Goal: Task Accomplishment & Management: Complete application form

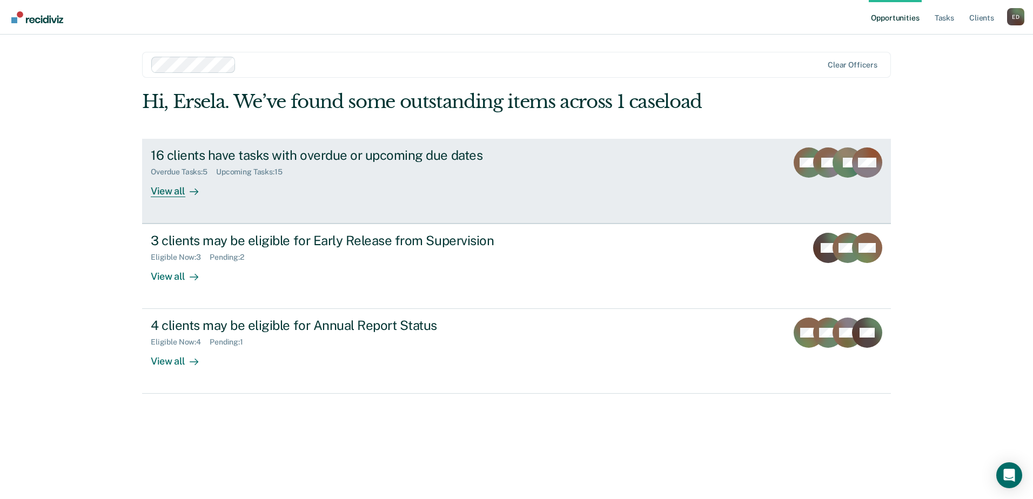
click at [181, 204] on link "16 clients have tasks with overdue or upcoming due dates Overdue Tasks : 5 Upco…" at bounding box center [516, 181] width 749 height 85
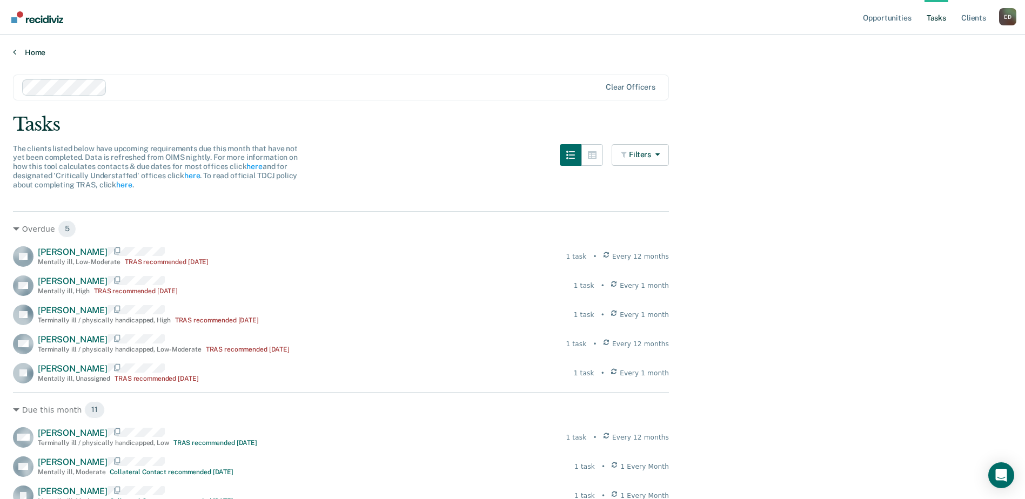
click at [36, 52] on link "Home" at bounding box center [512, 53] width 999 height 10
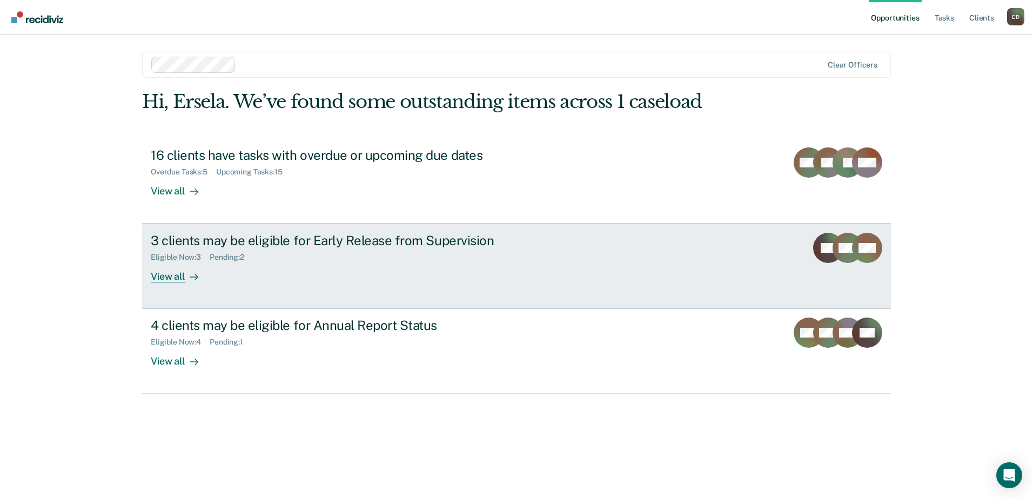
click at [174, 279] on div "View all" at bounding box center [181, 272] width 60 height 21
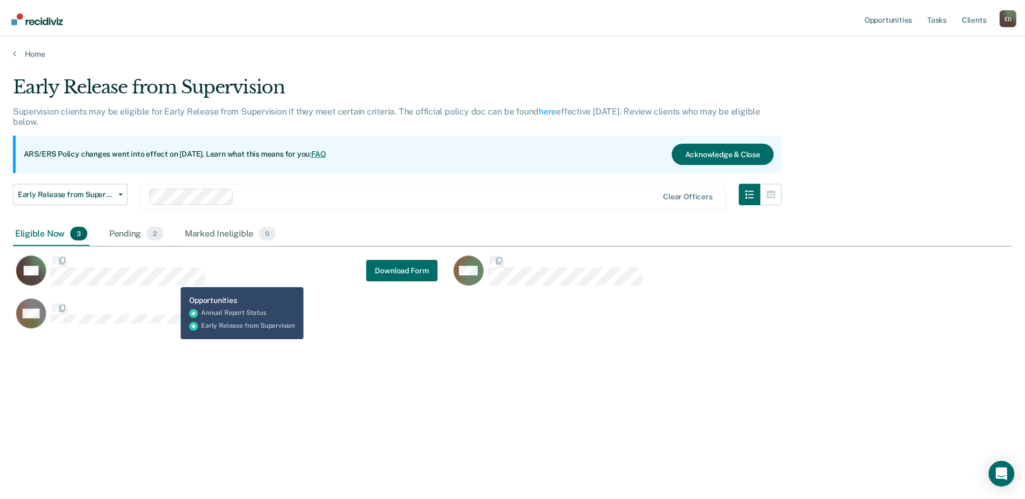
scroll to position [335, 999]
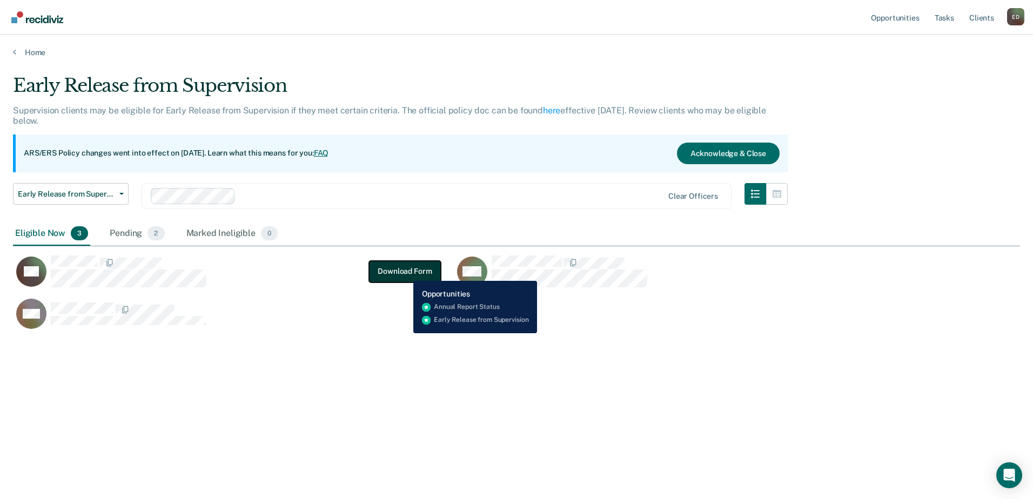
click at [405, 273] on button "Download Form" at bounding box center [404, 271] width 71 height 22
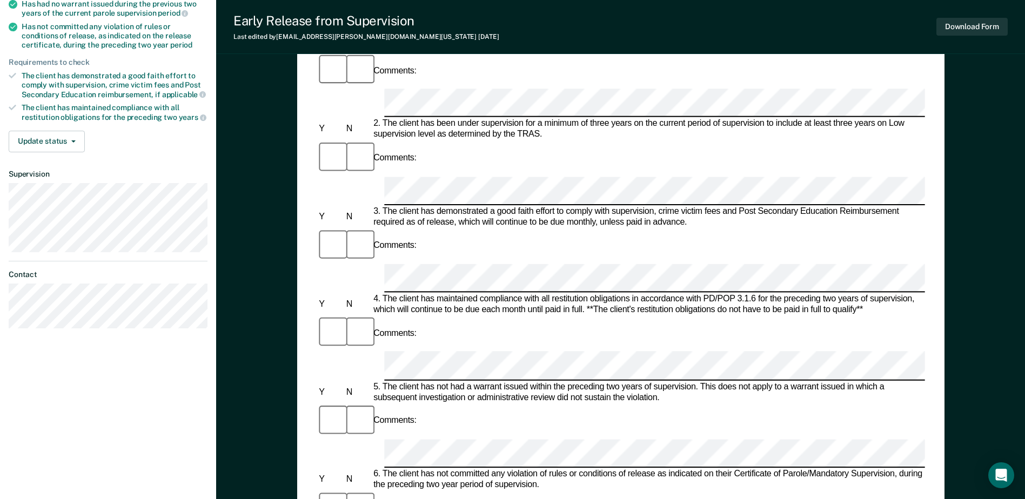
scroll to position [54, 0]
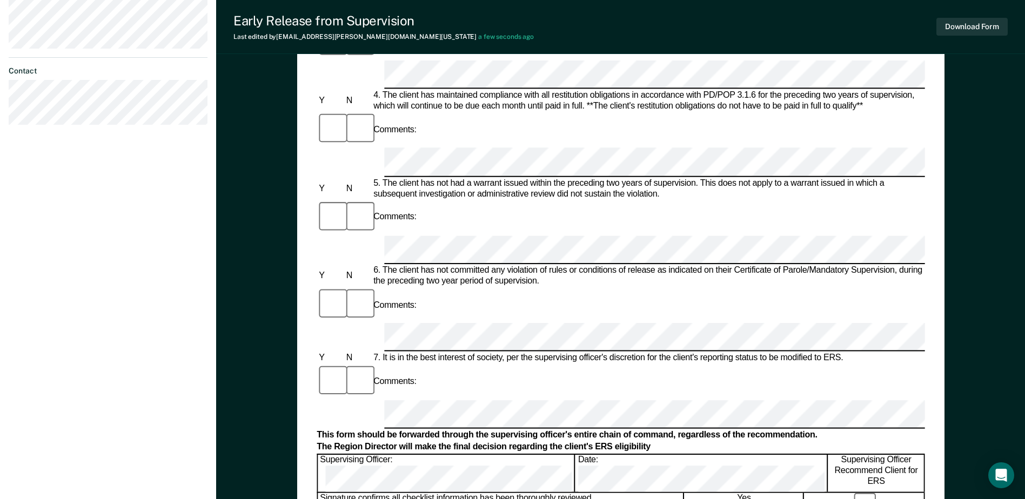
scroll to position [432, 0]
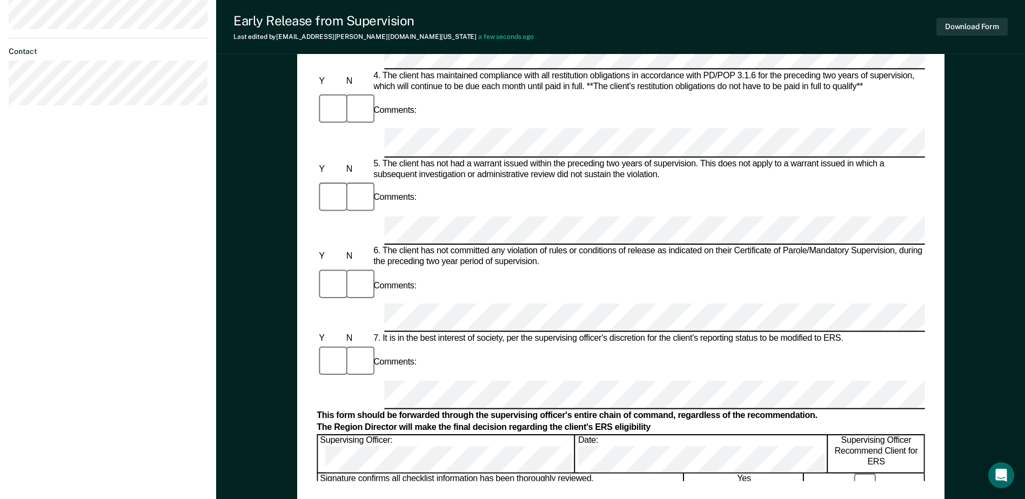
click at [473, 475] on div "Early Release from Supervision (ERS) Checklist, Recommendation, and Determinati…" at bounding box center [620, 79] width 608 height 804
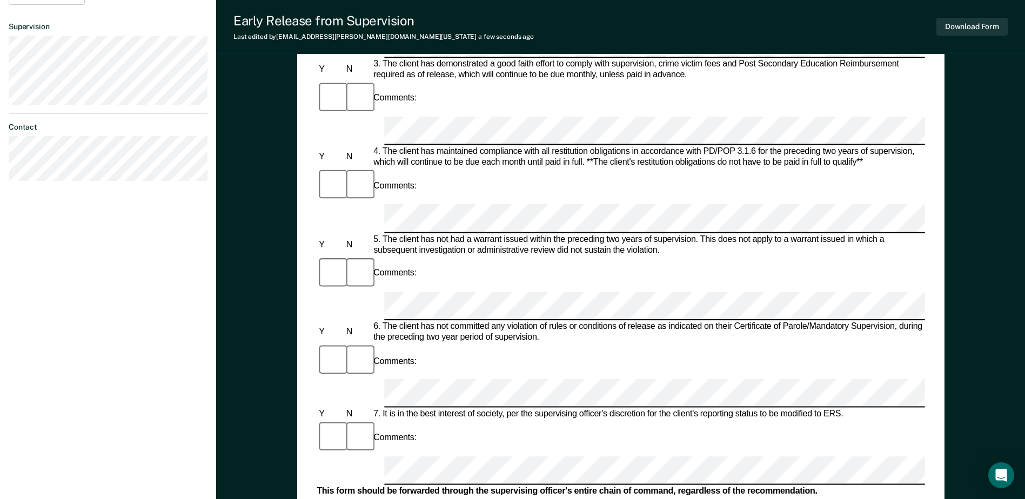
scroll to position [324, 0]
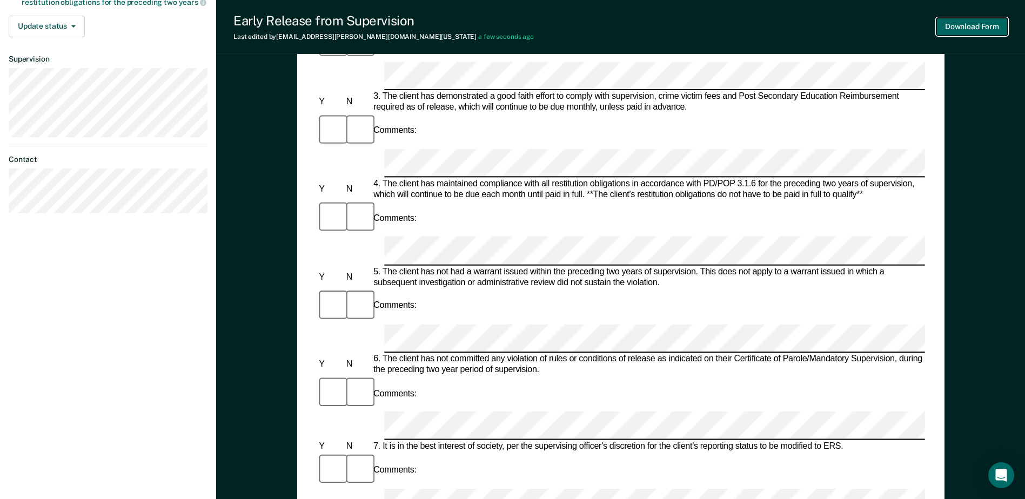
click at [965, 28] on button "Download Form" at bounding box center [971, 27] width 71 height 18
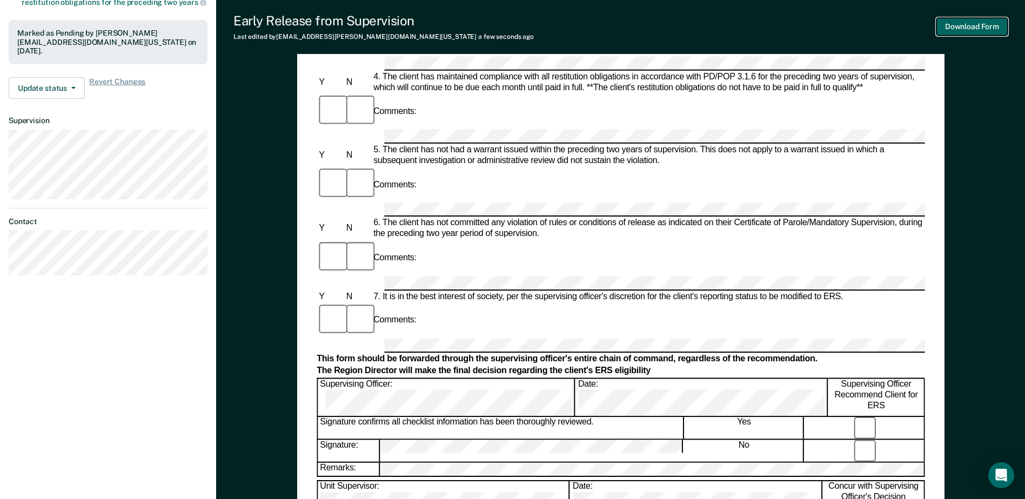
click at [968, 23] on button "Download Form" at bounding box center [971, 27] width 71 height 18
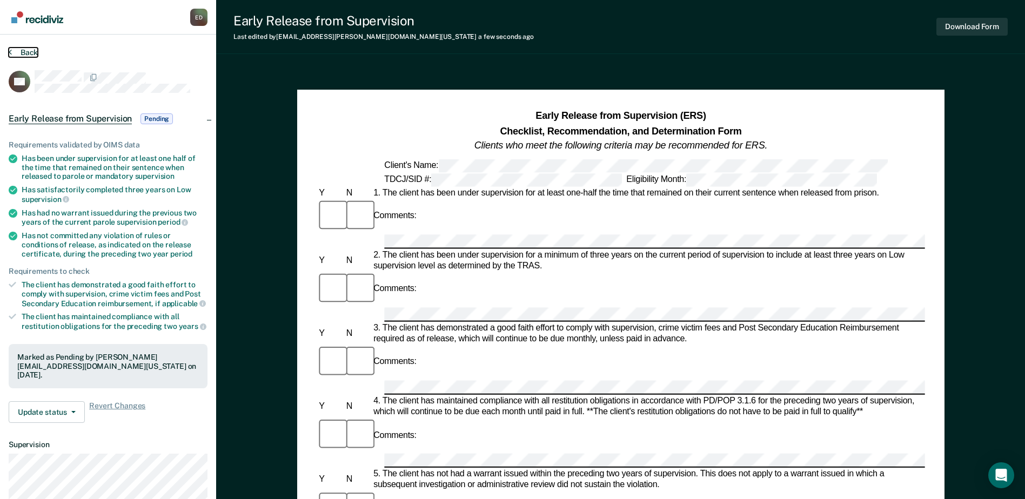
click at [26, 53] on button "Back" at bounding box center [23, 53] width 29 height 10
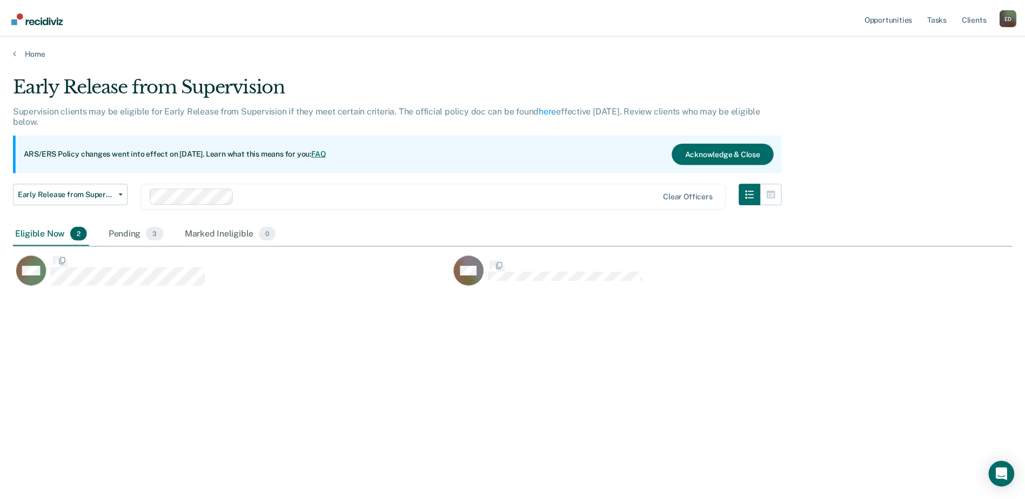
scroll to position [335, 999]
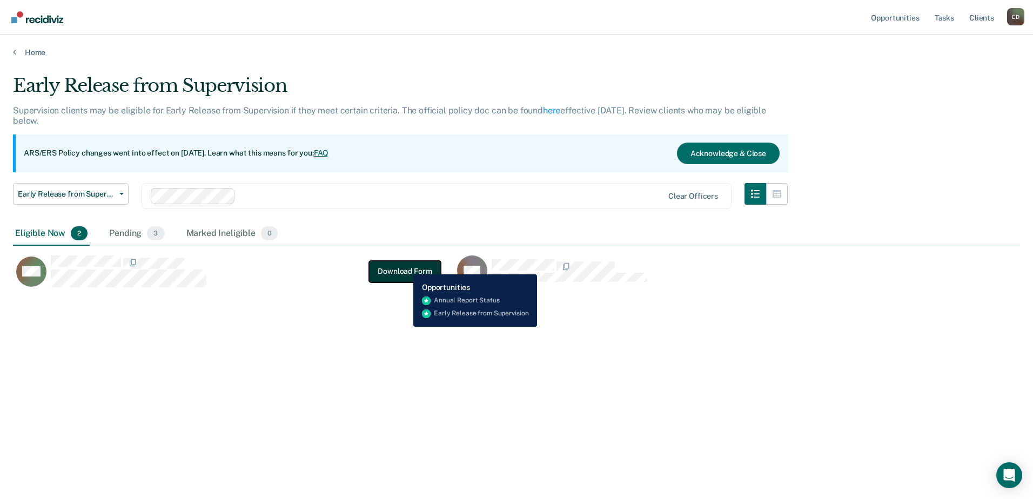
click at [405, 266] on button "Download Form" at bounding box center [404, 271] width 71 height 22
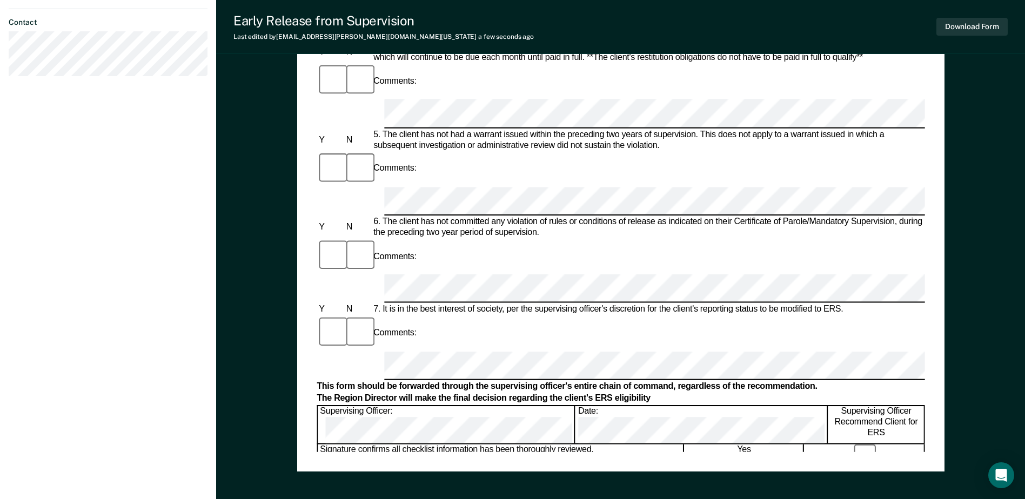
scroll to position [486, 0]
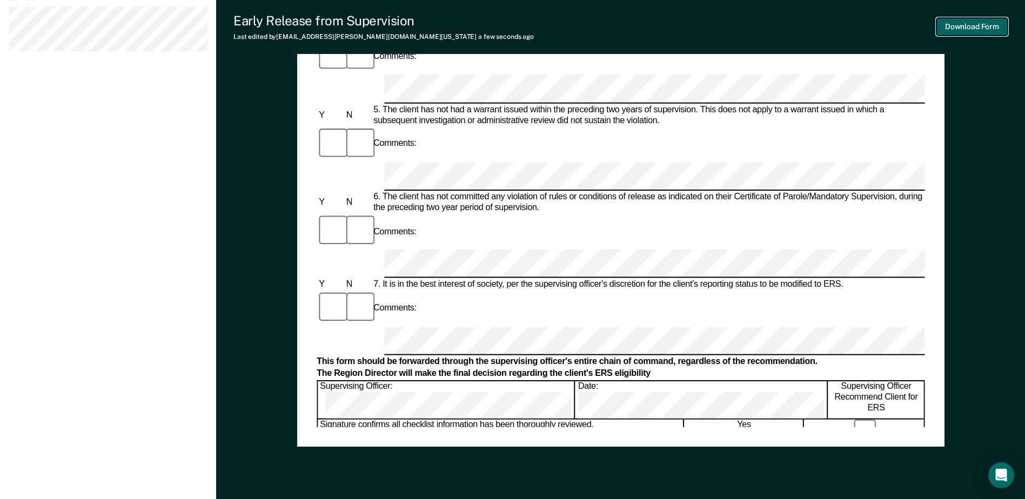
click at [963, 30] on button "Download Form" at bounding box center [971, 27] width 71 height 18
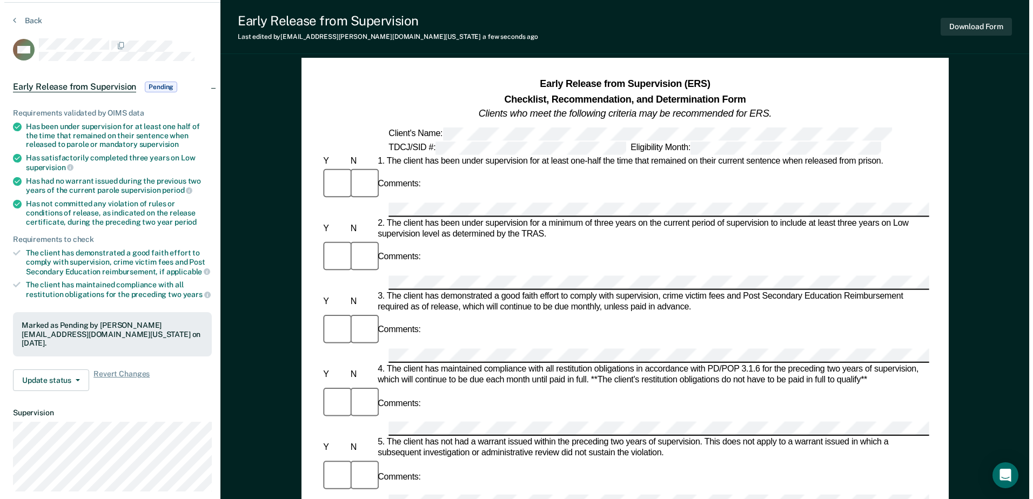
scroll to position [0, 0]
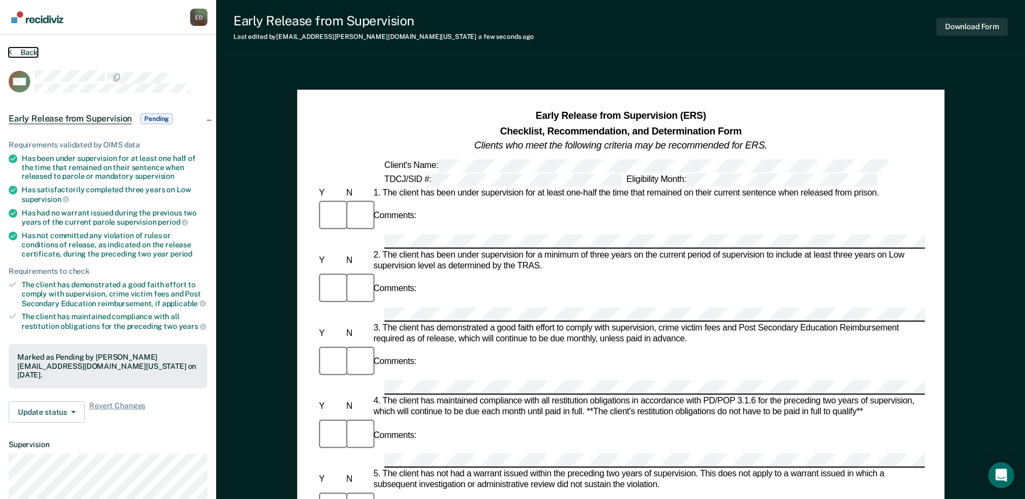
click at [24, 55] on button "Back" at bounding box center [23, 53] width 29 height 10
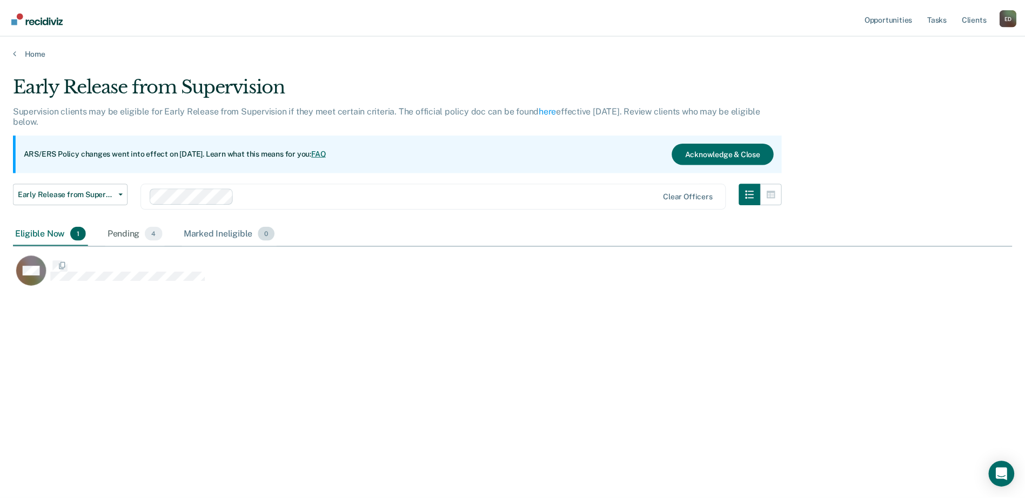
scroll to position [335, 999]
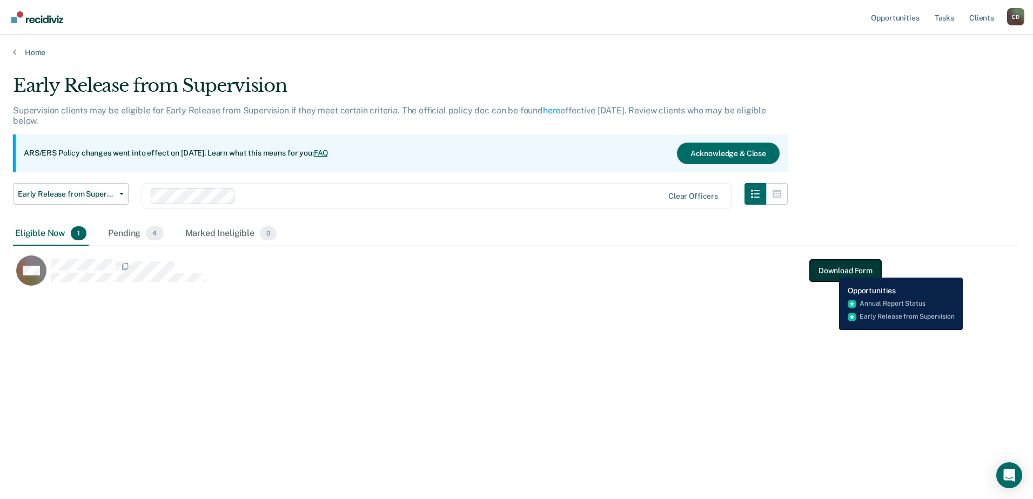
click at [831, 269] on button "Download Form" at bounding box center [845, 271] width 71 height 22
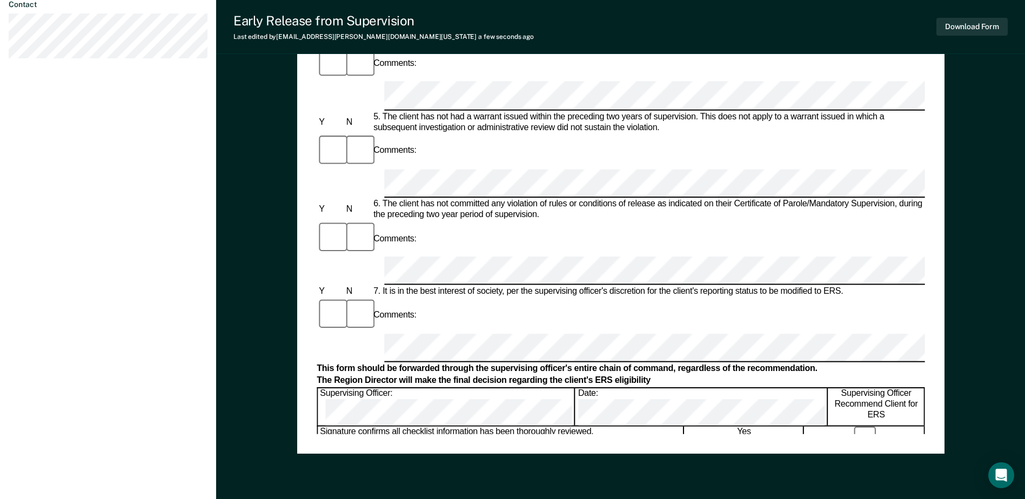
scroll to position [486, 0]
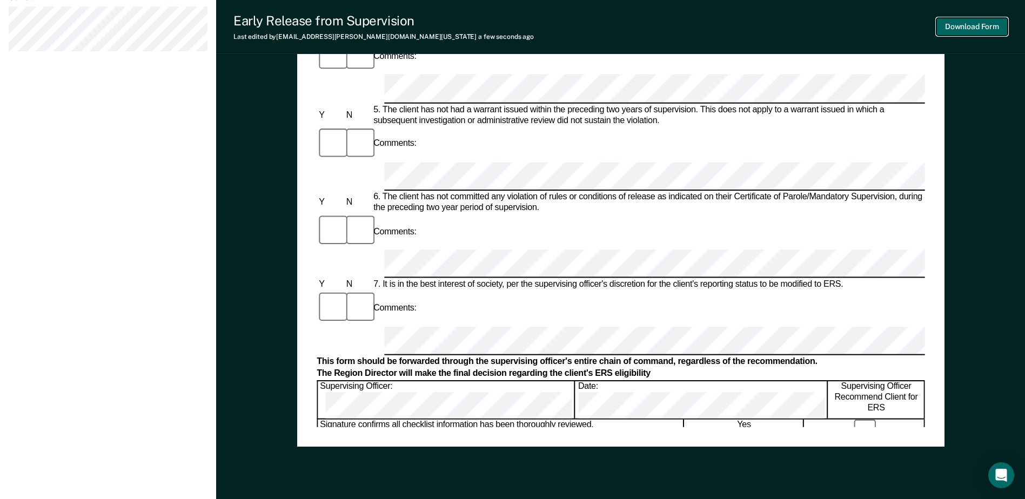
click at [956, 32] on button "Download Form" at bounding box center [971, 27] width 71 height 18
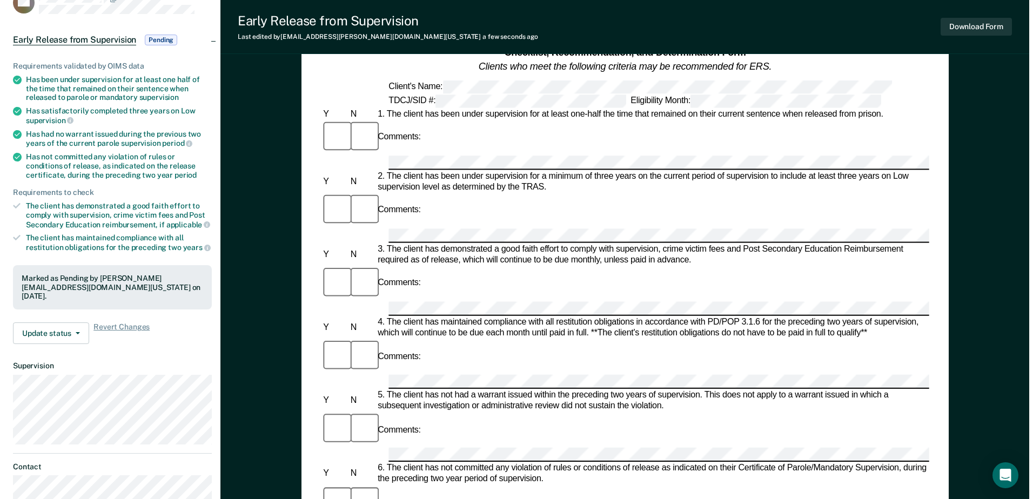
scroll to position [0, 0]
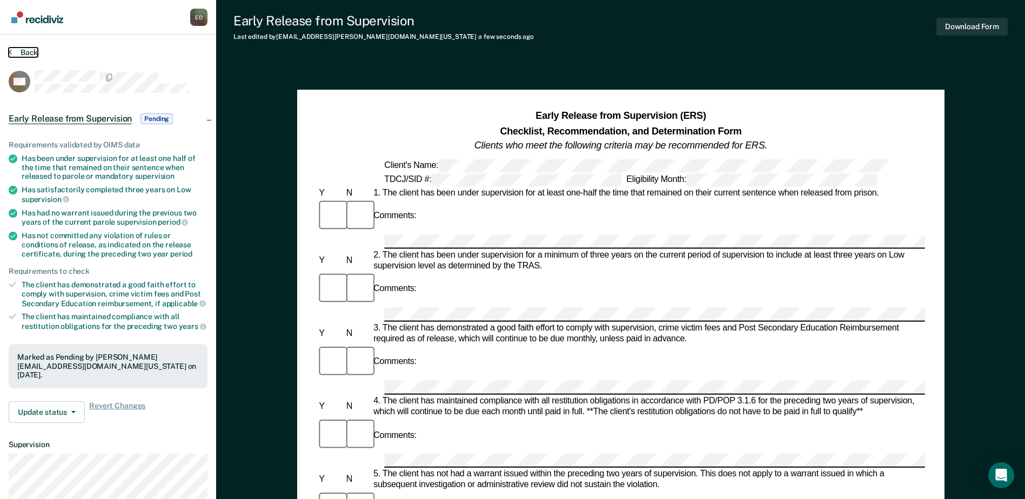
click at [26, 53] on button "Back" at bounding box center [23, 53] width 29 height 10
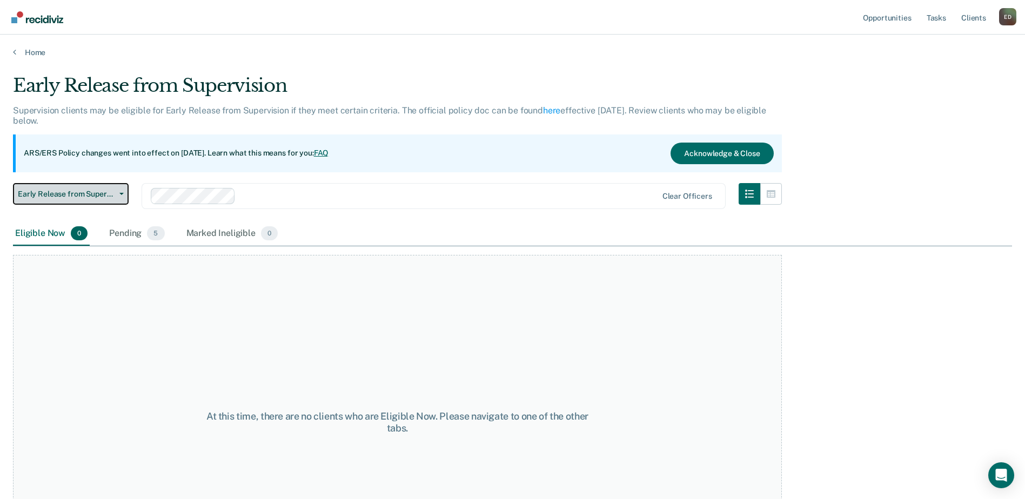
click at [112, 192] on span "Early Release from Supervision" at bounding box center [66, 194] width 97 height 9
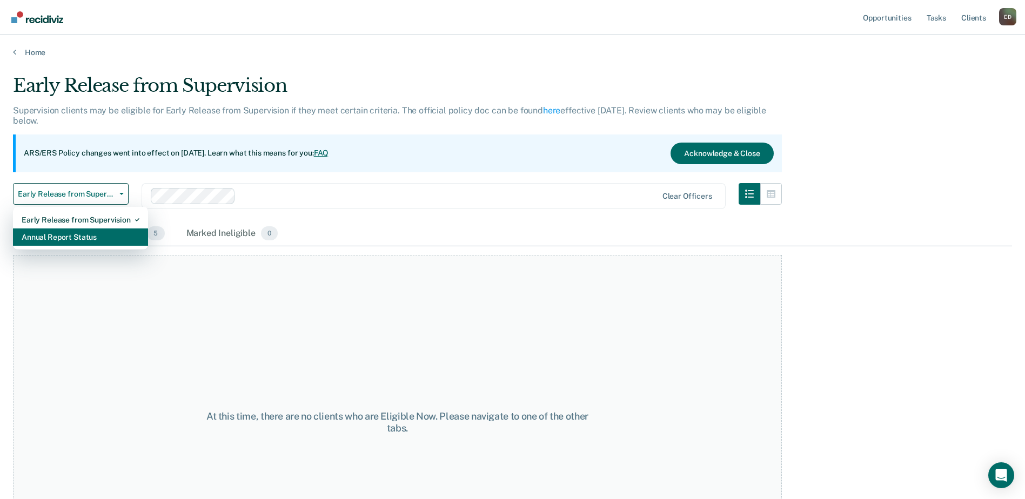
click at [100, 236] on div "Annual Report Status" at bounding box center [81, 236] width 118 height 17
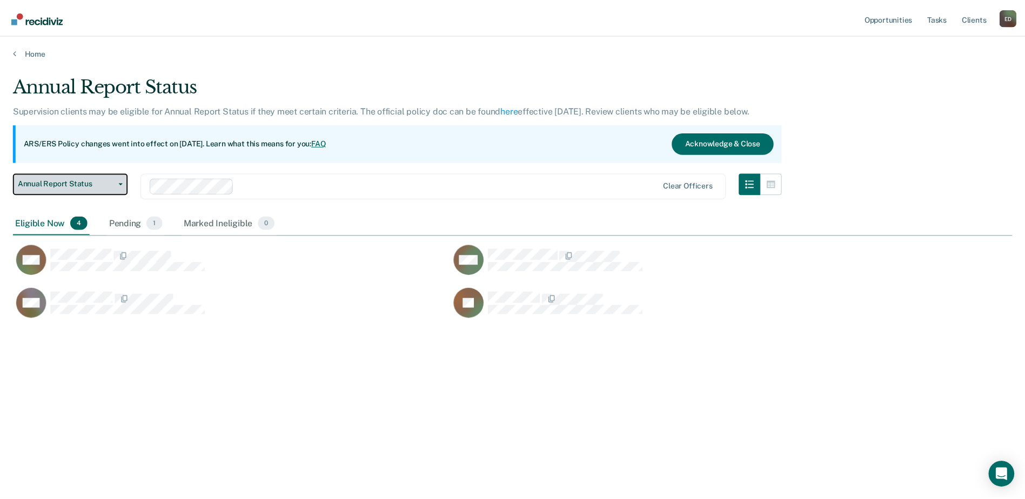
scroll to position [335, 999]
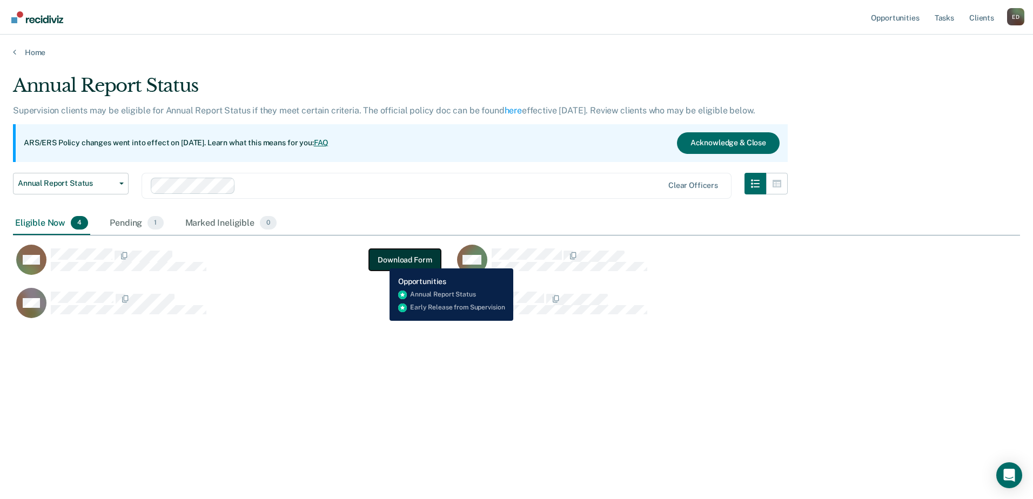
click at [381, 260] on button "Download Form" at bounding box center [404, 260] width 71 height 22
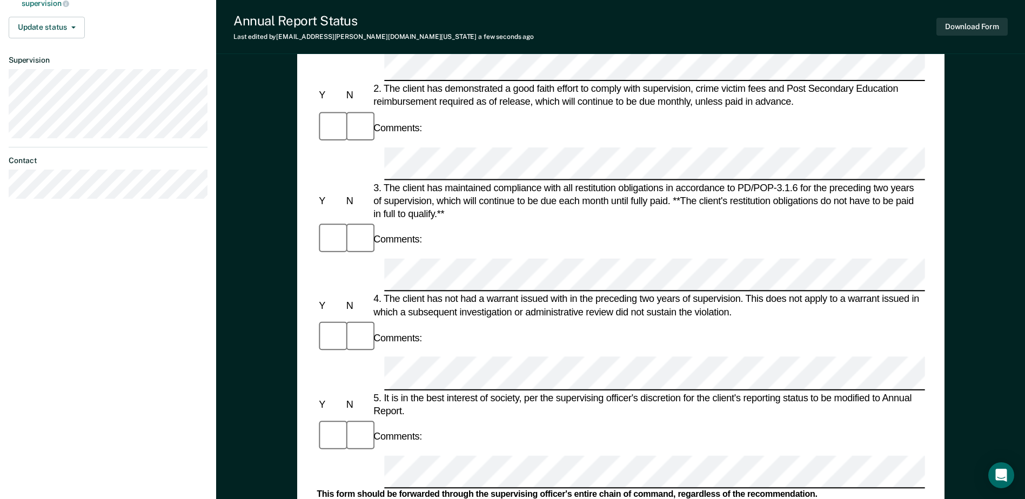
scroll to position [270, 0]
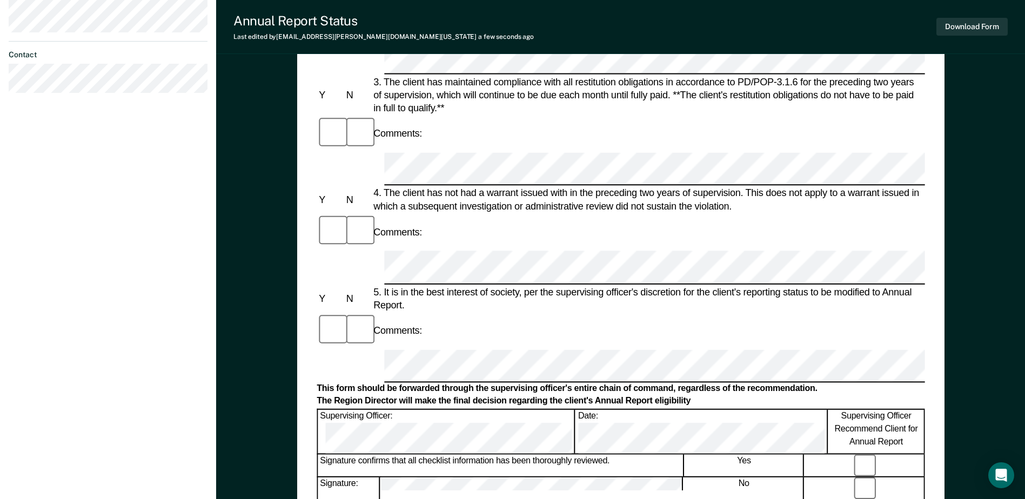
scroll to position [378, 0]
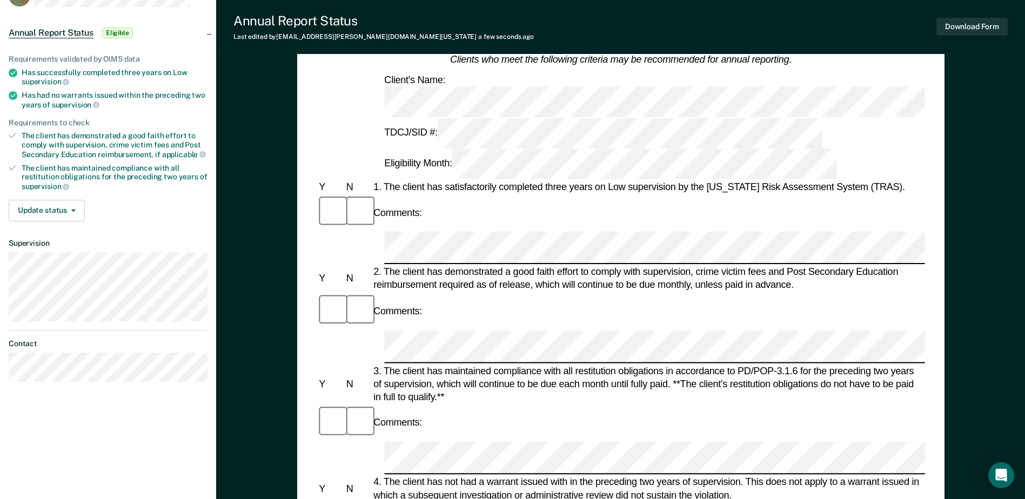
scroll to position [0, 0]
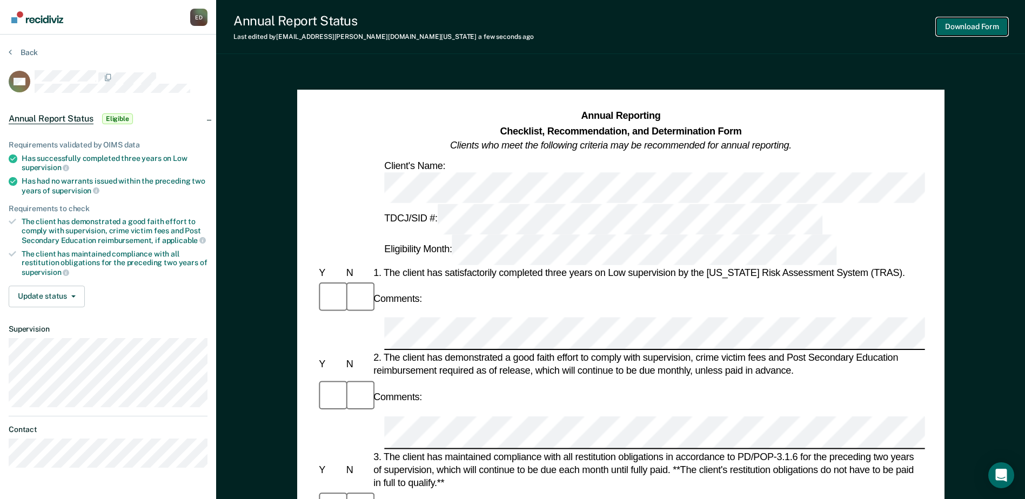
click at [974, 23] on button "Download Form" at bounding box center [971, 27] width 71 height 18
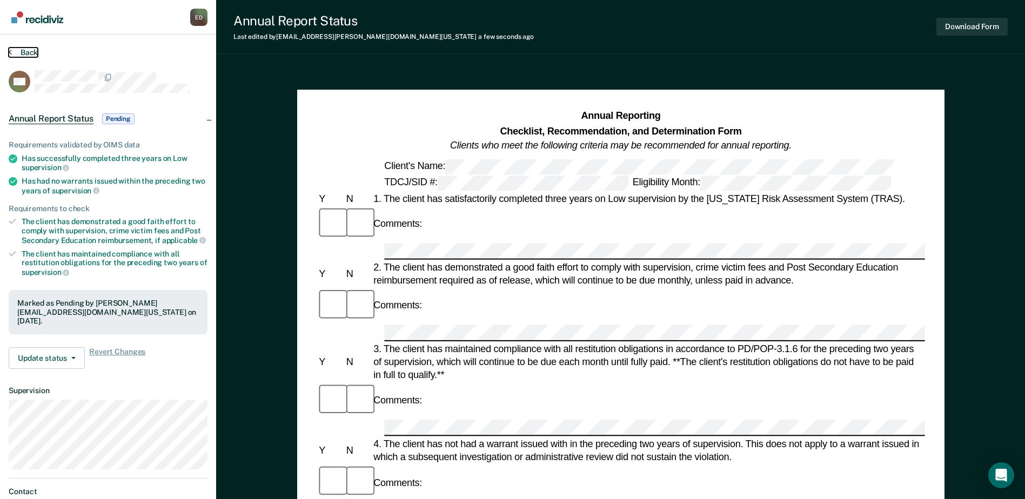
click at [24, 52] on button "Back" at bounding box center [23, 53] width 29 height 10
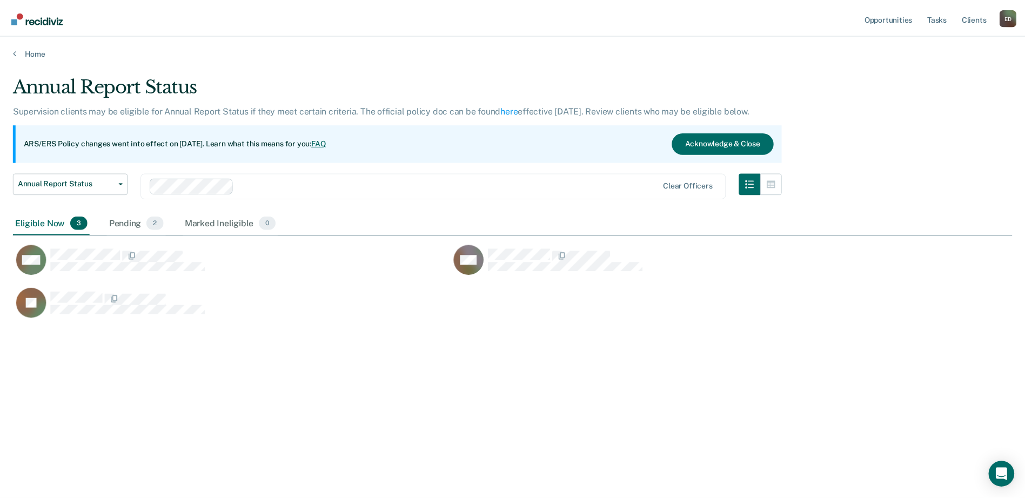
scroll to position [335, 999]
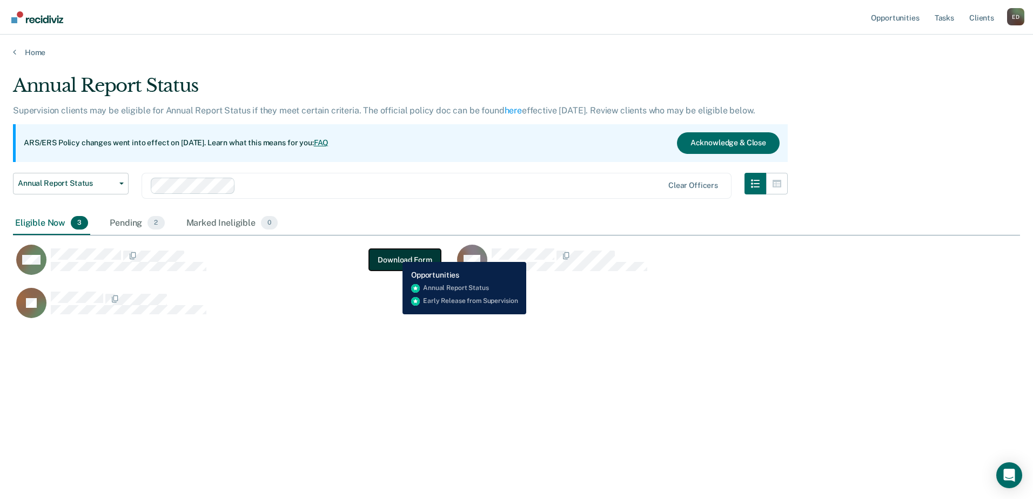
click at [394, 254] on button "Download Form" at bounding box center [404, 260] width 71 height 22
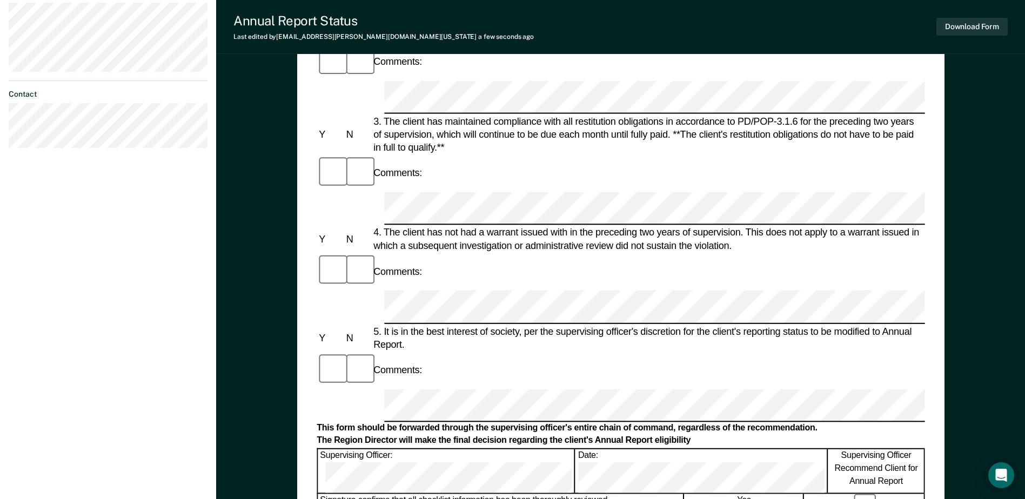
scroll to position [432, 0]
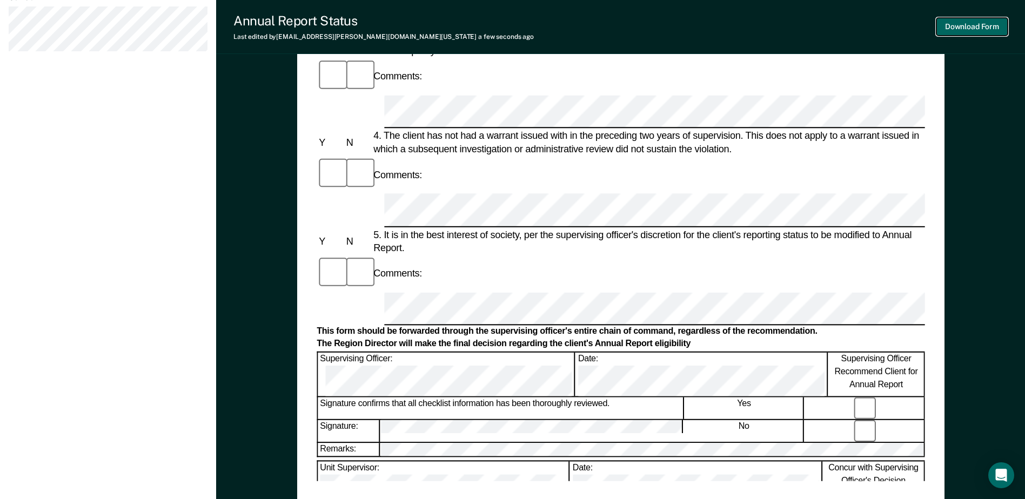
click at [974, 24] on button "Download Form" at bounding box center [971, 27] width 71 height 18
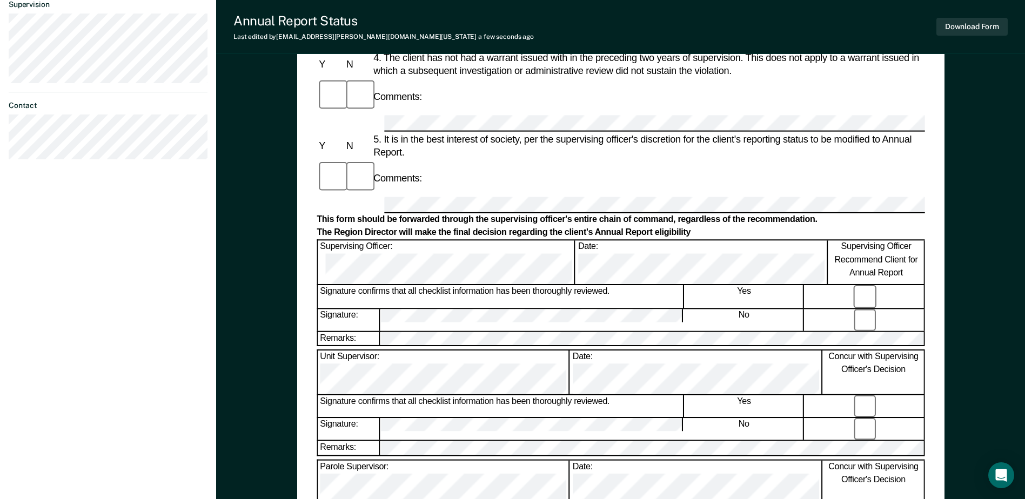
scroll to position [332, 0]
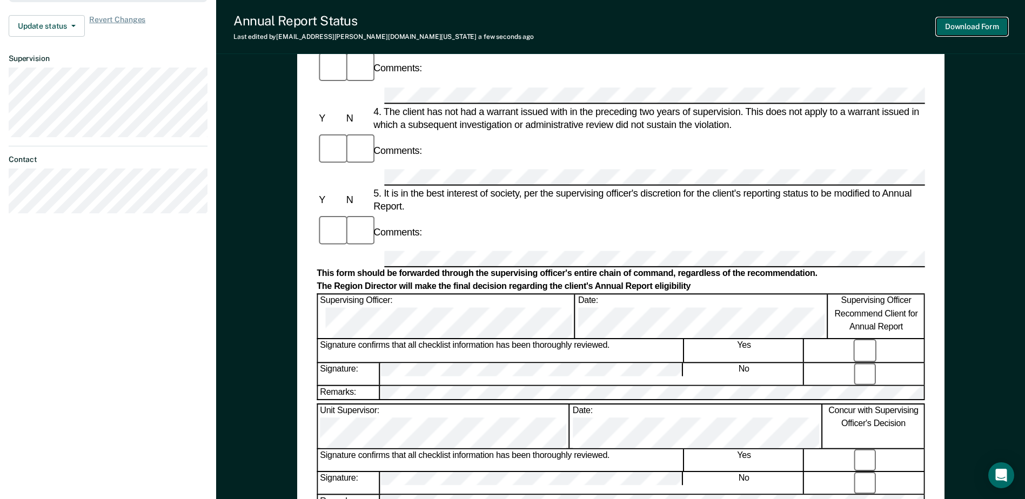
click at [977, 26] on button "Download Form" at bounding box center [971, 27] width 71 height 18
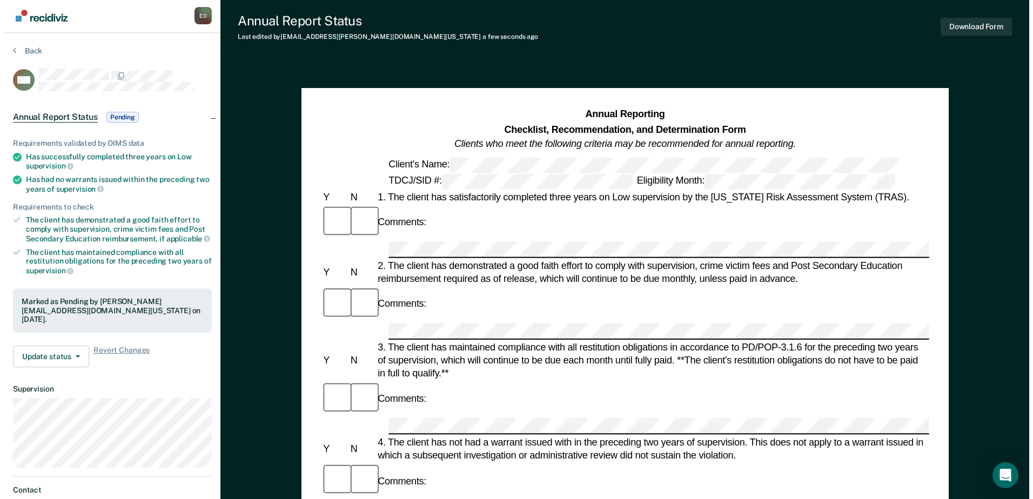
scroll to position [0, 0]
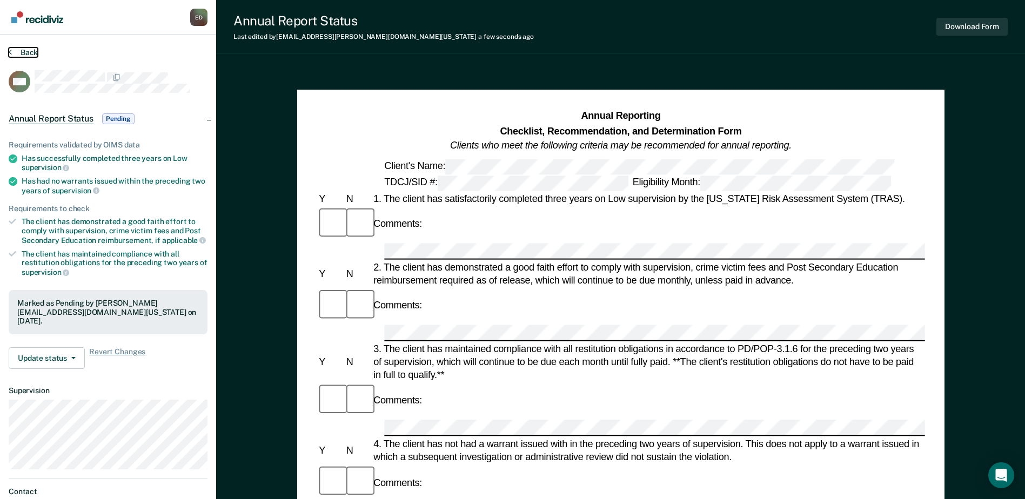
click at [29, 53] on button "Back" at bounding box center [23, 53] width 29 height 10
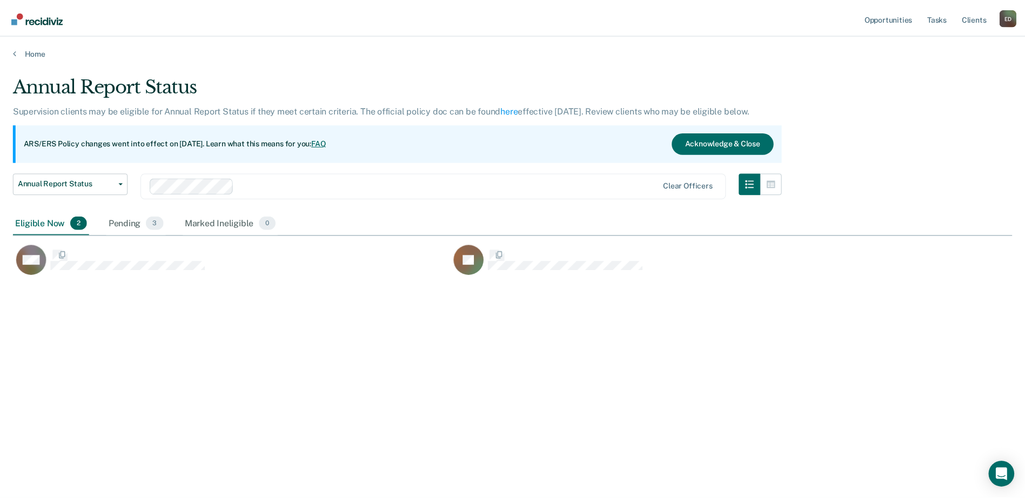
scroll to position [335, 999]
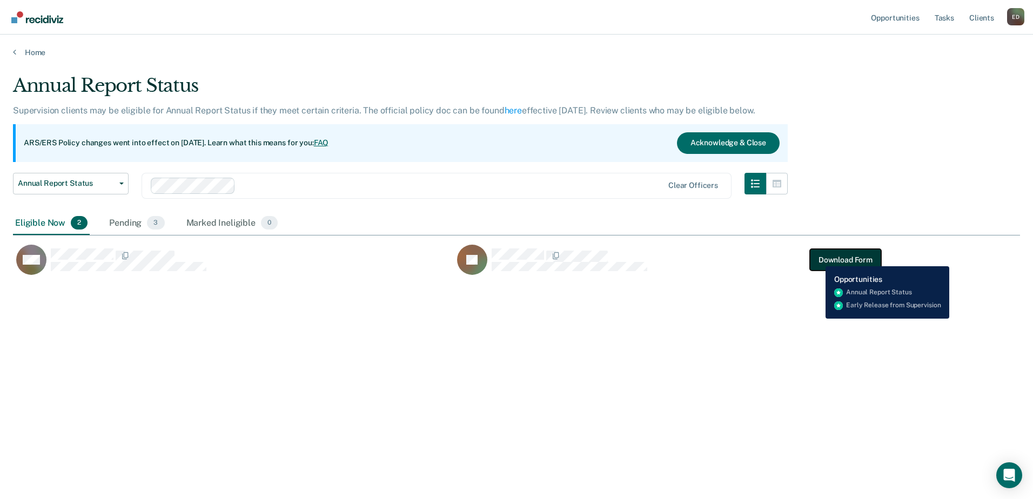
click at [817, 258] on button "Download Form" at bounding box center [845, 260] width 71 height 22
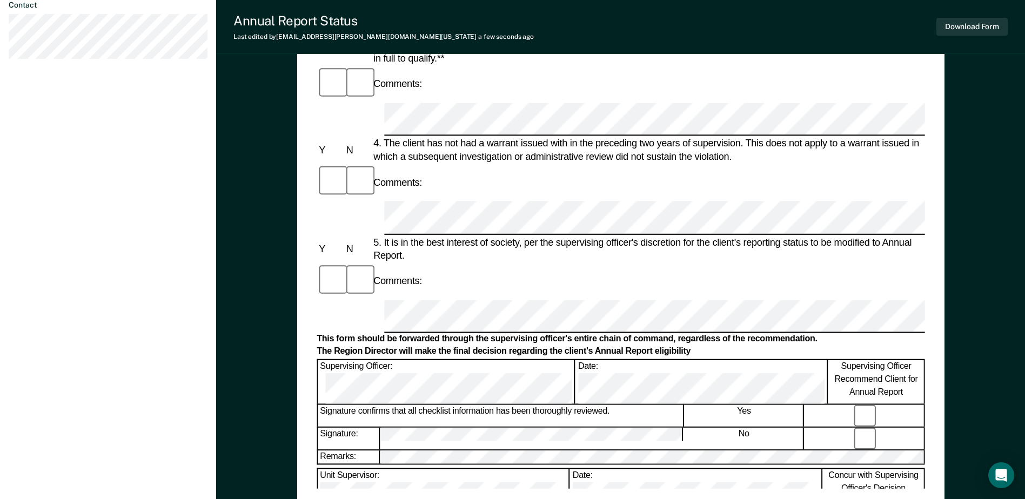
scroll to position [432, 0]
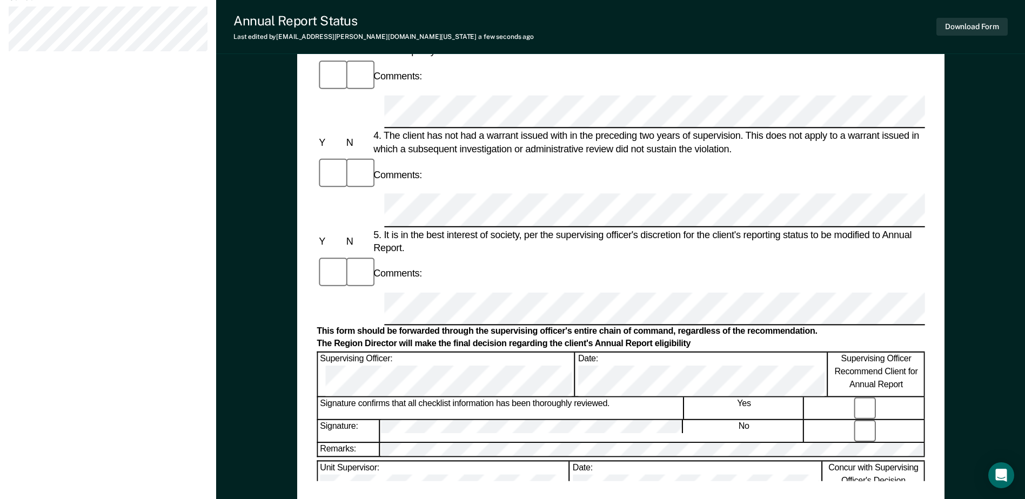
click at [966, 27] on button "Download Form" at bounding box center [971, 27] width 71 height 18
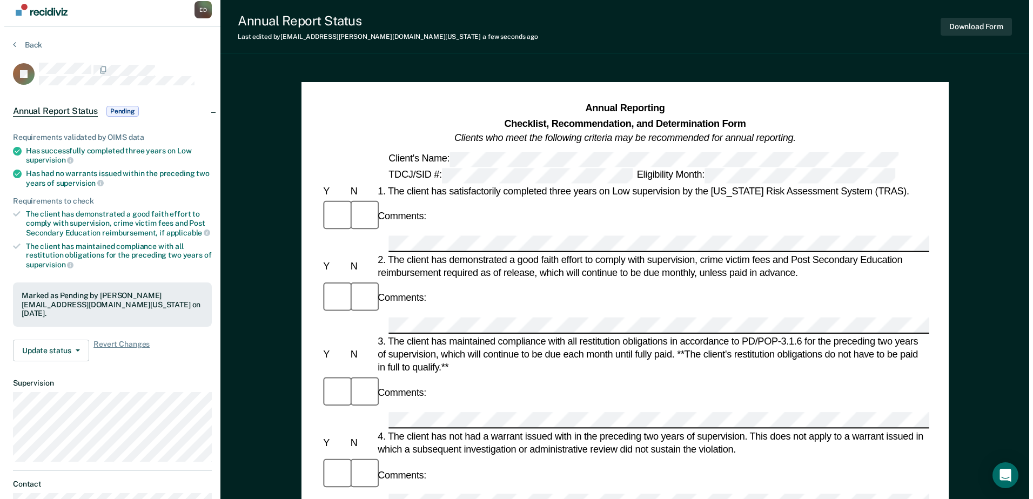
scroll to position [0, 0]
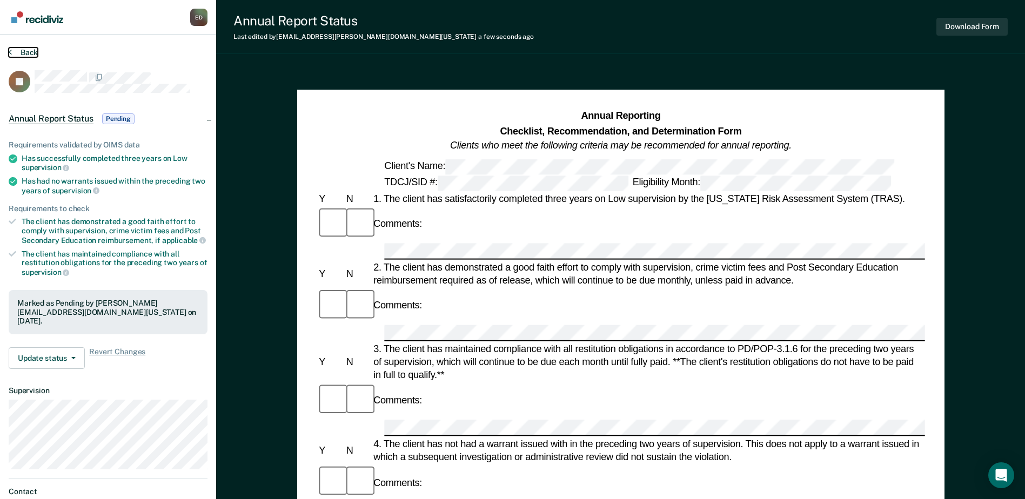
click at [19, 51] on button "Back" at bounding box center [23, 53] width 29 height 10
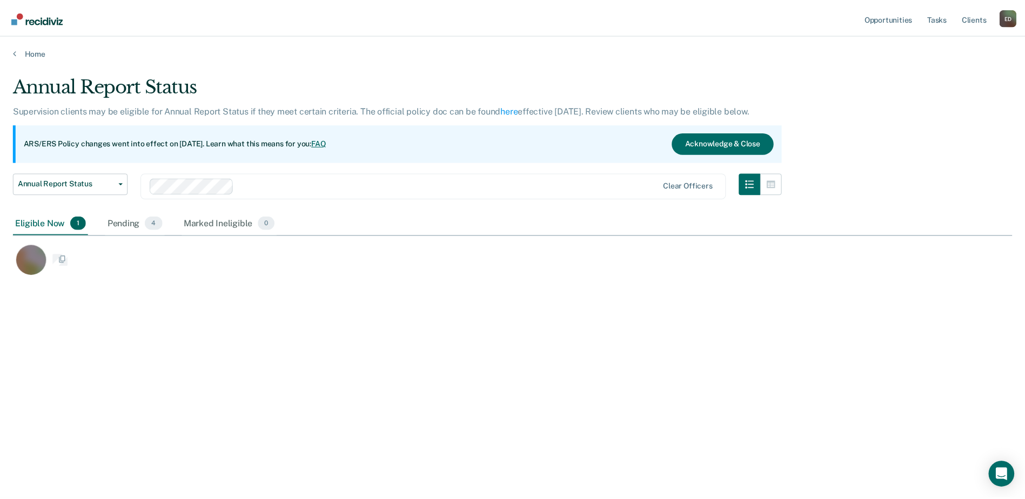
scroll to position [335, 999]
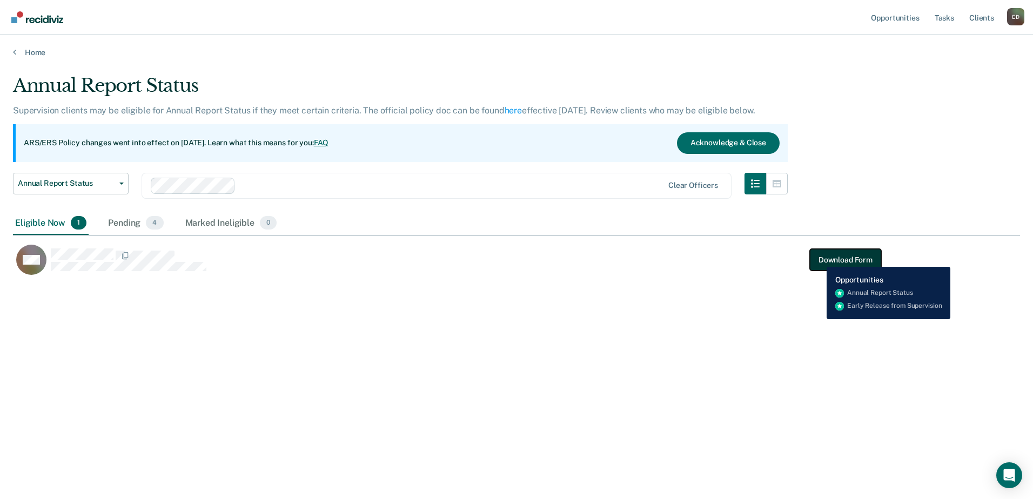
click at [818, 259] on button "Download Form" at bounding box center [845, 260] width 71 height 22
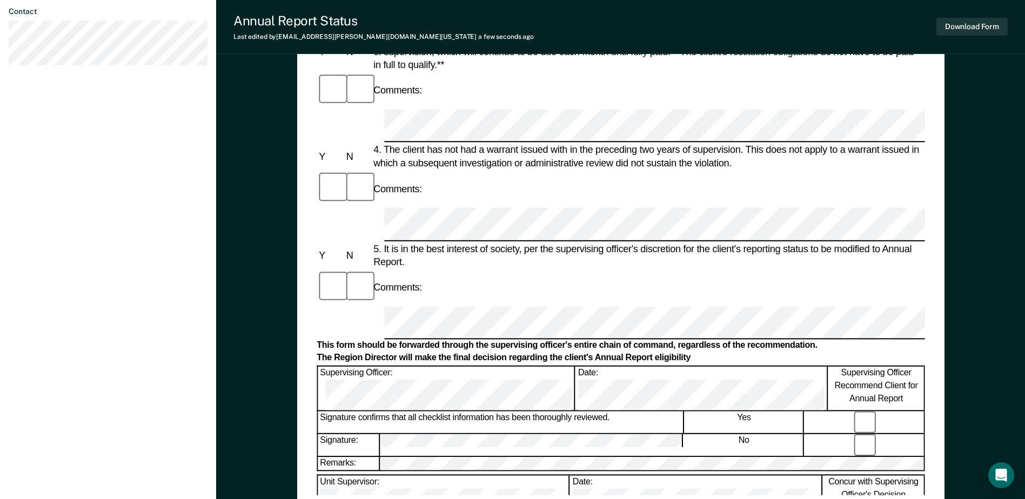
scroll to position [432, 0]
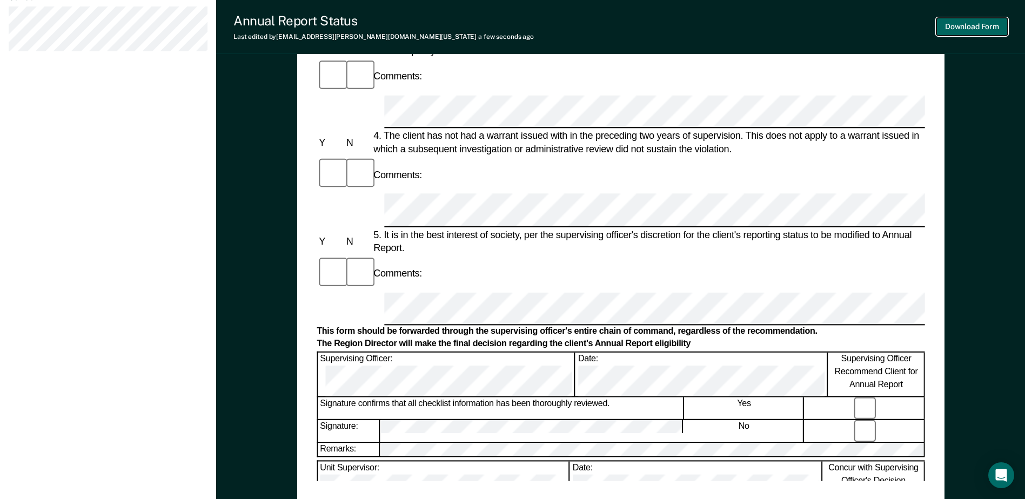
click at [965, 25] on button "Download Form" at bounding box center [971, 27] width 71 height 18
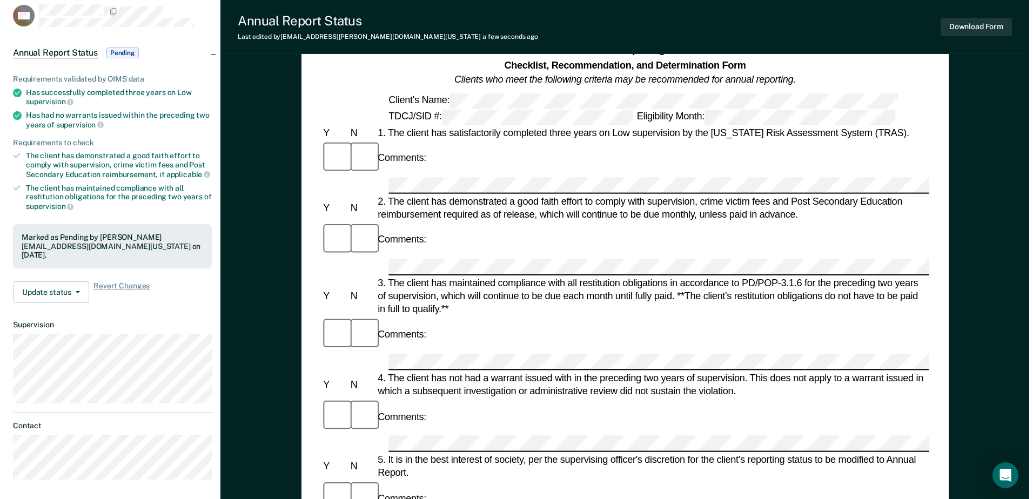
scroll to position [0, 0]
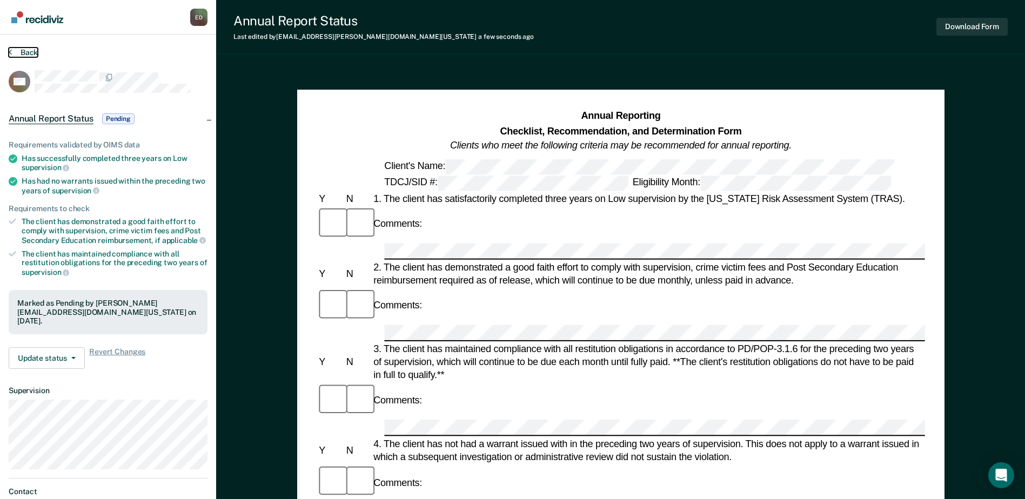
click at [19, 48] on button "Back" at bounding box center [23, 53] width 29 height 10
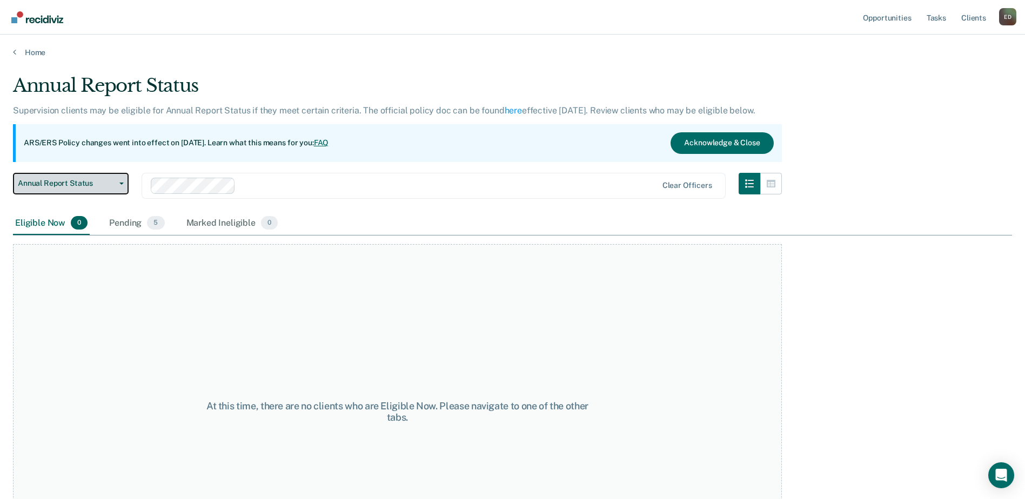
click at [113, 192] on button "Annual Report Status" at bounding box center [71, 184] width 116 height 22
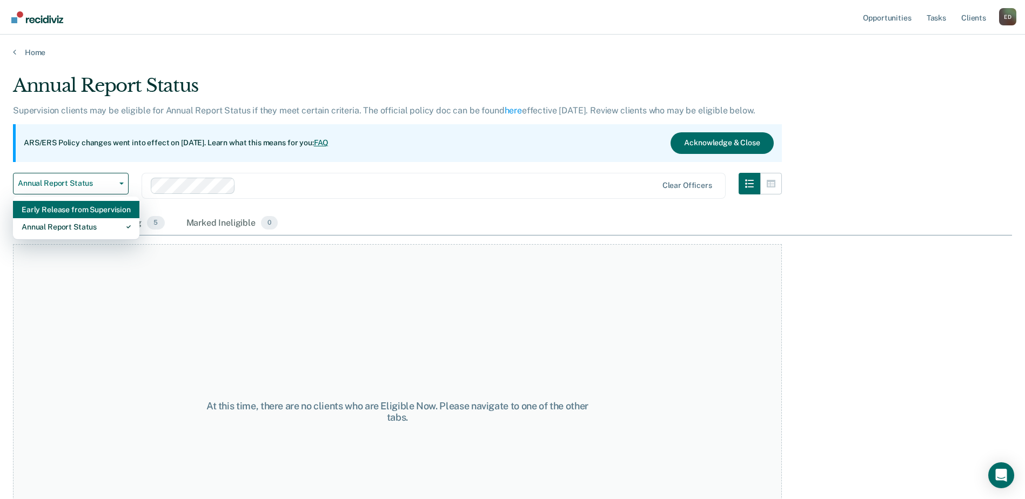
click at [94, 211] on div "Early Release from Supervision" at bounding box center [76, 209] width 109 height 17
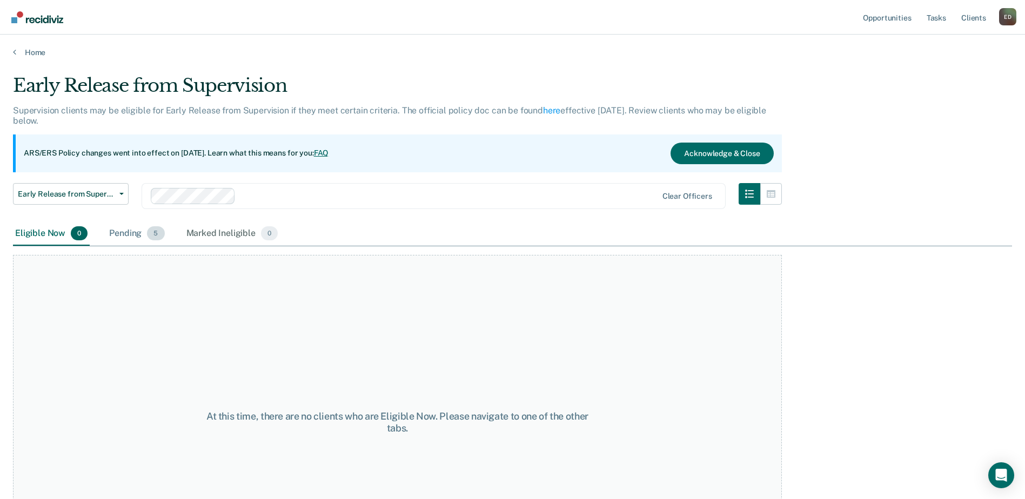
click at [130, 229] on div "Pending 5" at bounding box center [136, 234] width 59 height 24
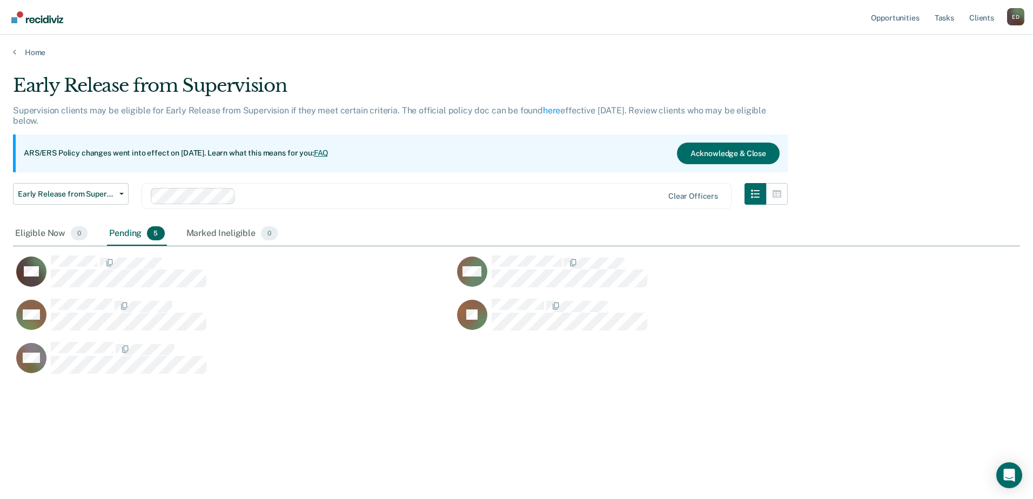
scroll to position [335, 999]
click at [28, 50] on link "Home" at bounding box center [516, 53] width 1007 height 10
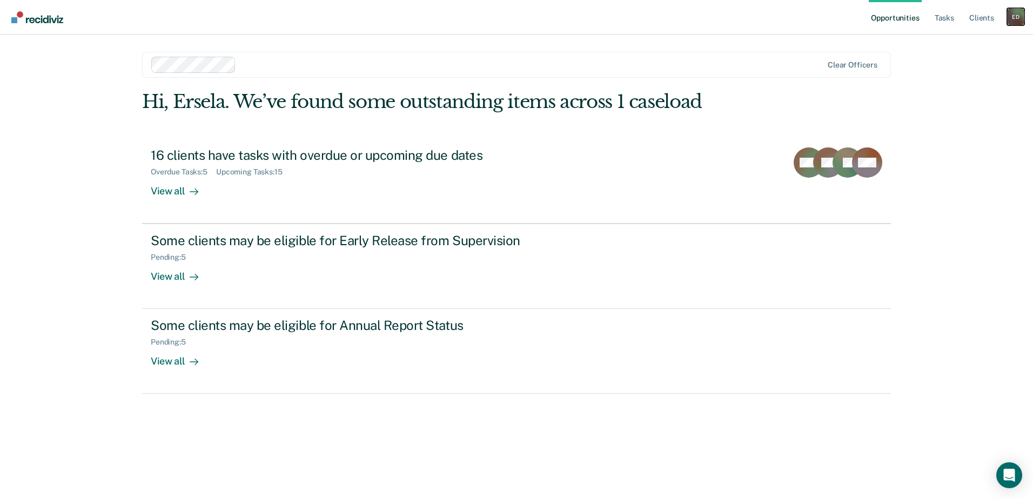
click at [1020, 14] on div "E D" at bounding box center [1015, 16] width 17 height 17
click at [946, 70] on link "Log Out" at bounding box center [971, 70] width 87 height 9
